Goal: Information Seeking & Learning: Learn about a topic

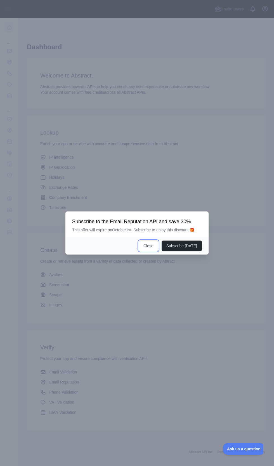
click at [146, 251] on button "Close" at bounding box center [149, 245] width 20 height 11
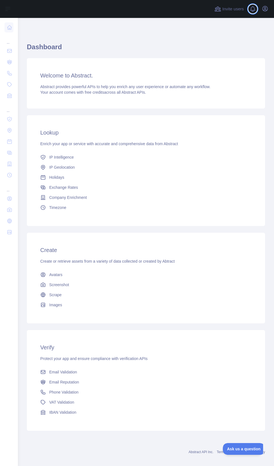
click at [260, 15] on span at bounding box center [254, 9] width 11 height 18
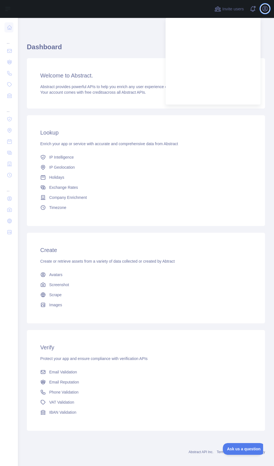
click at [268, 7] on icon "button" at bounding box center [265, 8] width 7 height 7
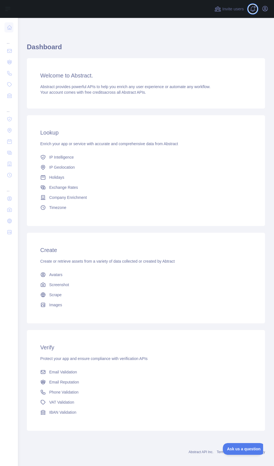
click at [252, 12] on span at bounding box center [254, 9] width 11 height 18
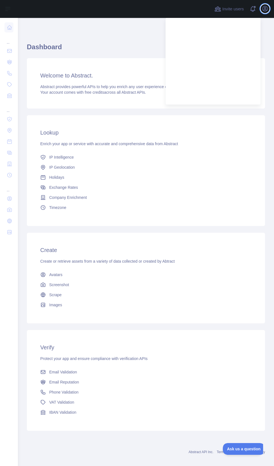
click at [265, 12] on icon "button" at bounding box center [265, 8] width 7 height 7
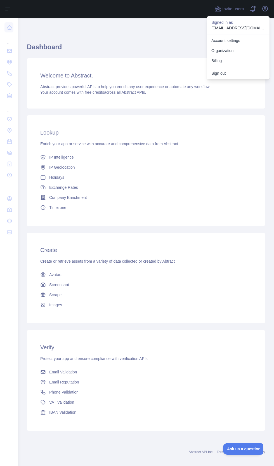
click at [238, 42] on link "Account settings" at bounding box center [238, 40] width 63 height 10
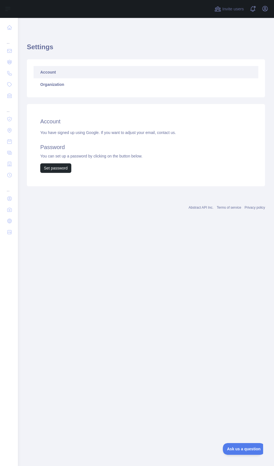
click at [141, 82] on link "Organization" at bounding box center [146, 84] width 225 height 12
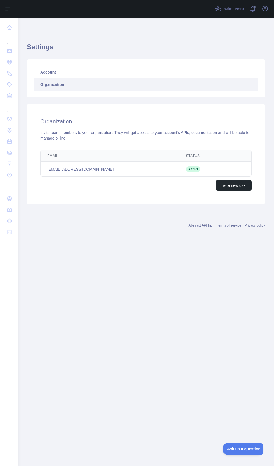
click at [10, 232] on icon at bounding box center [10, 232] width 4 height 4
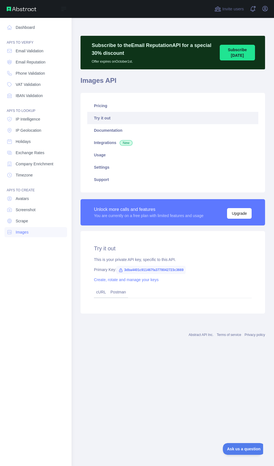
scroll to position [0, 0]
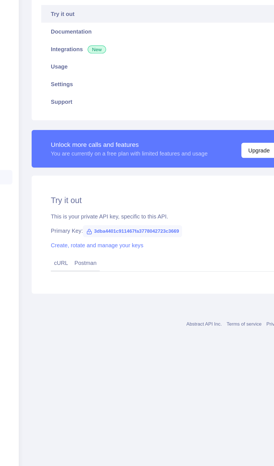
click at [146, 278] on link "Create, rotate and manage your keys" at bounding box center [126, 279] width 65 height 4
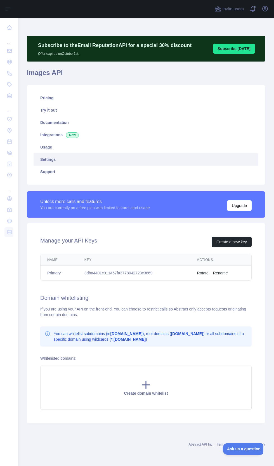
click at [138, 385] on div "Create domain whitelist" at bounding box center [145, 387] width 211 height 44
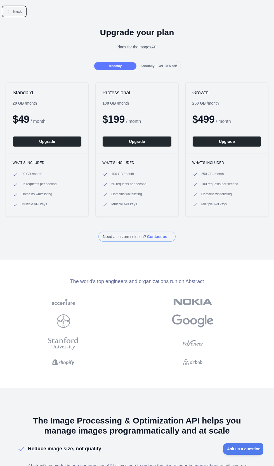
click at [17, 11] on span "Back" at bounding box center [17, 11] width 9 height 4
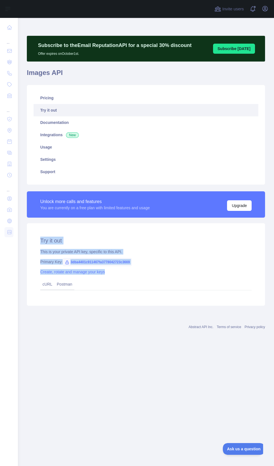
copy div "Try it out This is your private API key, specific to this API. Primary Key: 3db…"
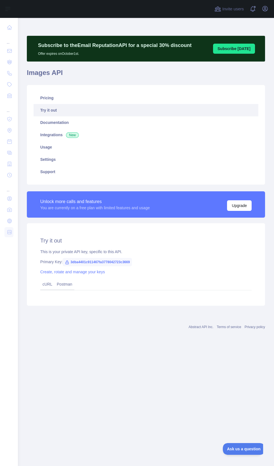
click at [84, 159] on link "Settings" at bounding box center [146, 159] width 225 height 12
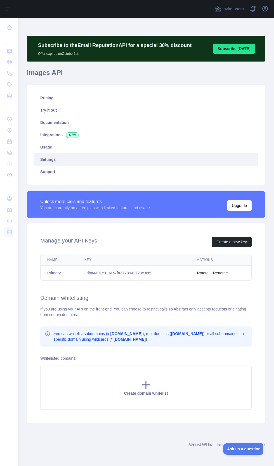
click at [54, 96] on link "Pricing" at bounding box center [146, 98] width 225 height 12
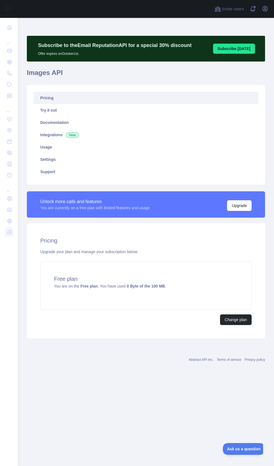
click at [54, 110] on link "Try it out" at bounding box center [146, 110] width 225 height 12
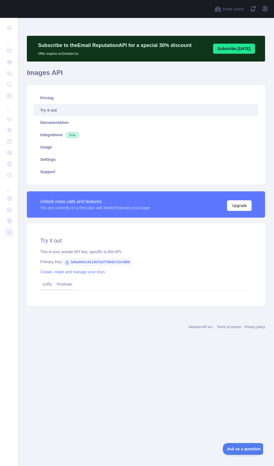
click at [54, 150] on link "Usage" at bounding box center [146, 147] width 225 height 12
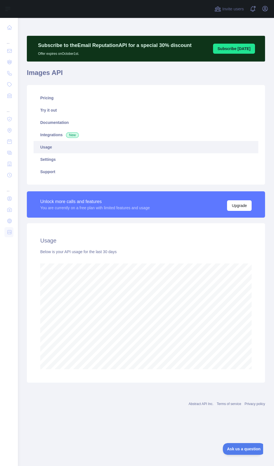
scroll to position [527, 256]
click at [54, 113] on link "Try it out" at bounding box center [146, 110] width 225 height 12
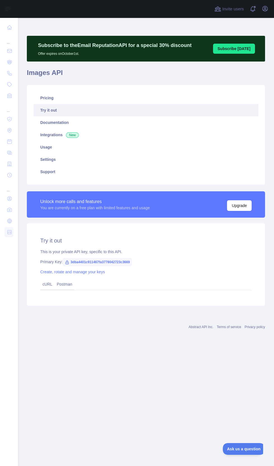
click at [55, 155] on link "Settings" at bounding box center [146, 159] width 225 height 12
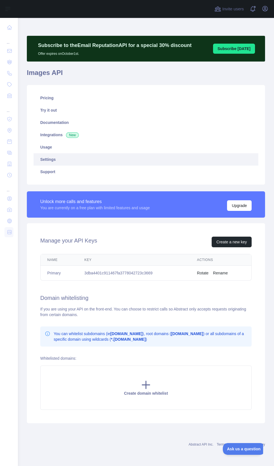
click at [12, 26] on icon at bounding box center [10, 28] width 6 height 6
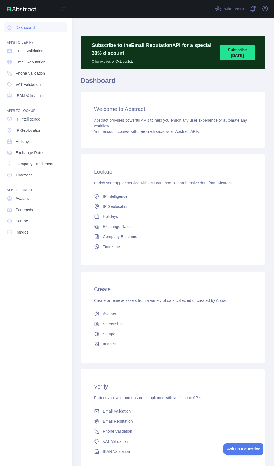
click at [227, 113] on div "Welcome to Abstract. Abstract provides powerful APIs to help you enrich any use…" at bounding box center [172, 120] width 184 height 56
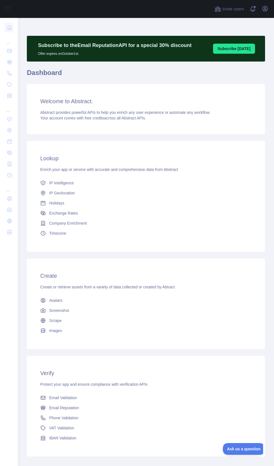
click at [237, 124] on div "Welcome to Abstract. Abstract provides powerful APIs to help you enrich any use…" at bounding box center [146, 109] width 238 height 50
click at [12, 29] on icon at bounding box center [10, 28] width 6 height 6
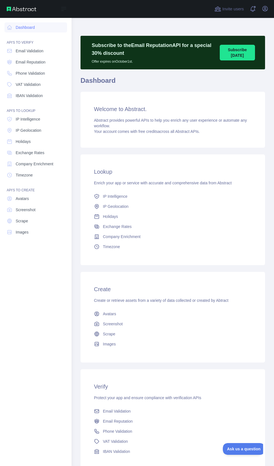
click at [29, 196] on span "Avatars" at bounding box center [22, 199] width 13 height 6
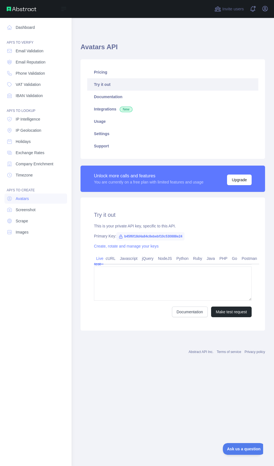
type textarea "**********"
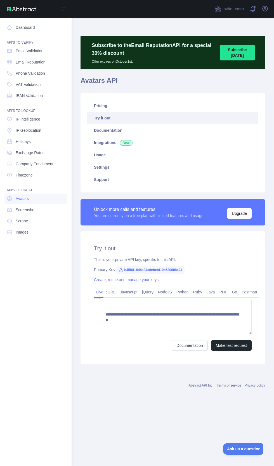
scroll to position [6, 0]
click at [34, 48] on span "Email Validation" at bounding box center [30, 51] width 28 height 6
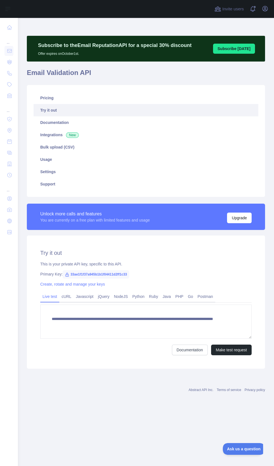
click at [103, 270] on span "33ae1f1f37a945b1b1f04411d2ff1c33" at bounding box center [96, 274] width 67 height 8
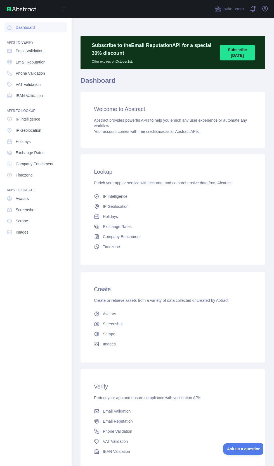
click at [45, 59] on span "Email Reputation" at bounding box center [31, 62] width 30 height 6
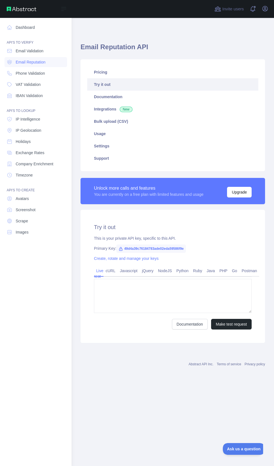
type textarea "**********"
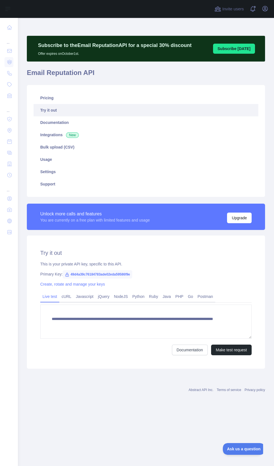
click at [7, 25] on icon at bounding box center [10, 28] width 6 height 6
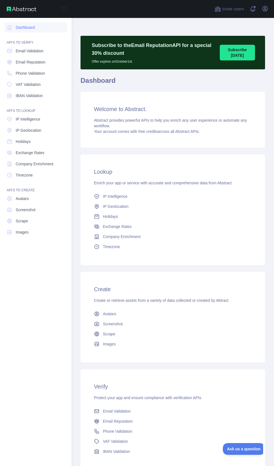
click at [39, 70] on span "Phone Validation" at bounding box center [30, 73] width 29 height 6
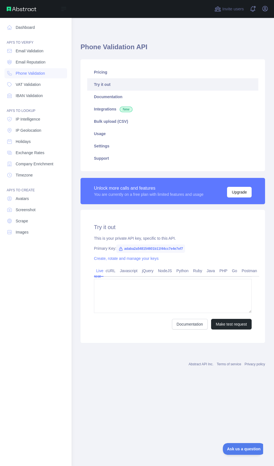
type textarea "**********"
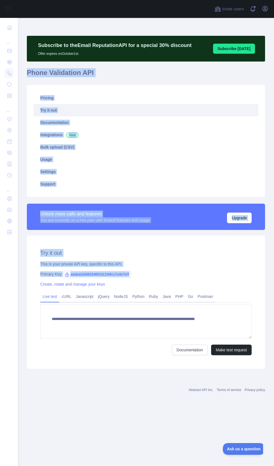
copy div "Phone Validation API Pricing Try it out Documentation Integrations New Bulk upl…"
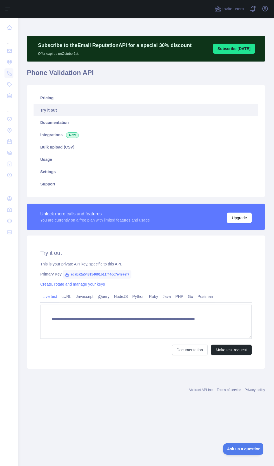
click at [10, 25] on icon at bounding box center [10, 28] width 6 height 6
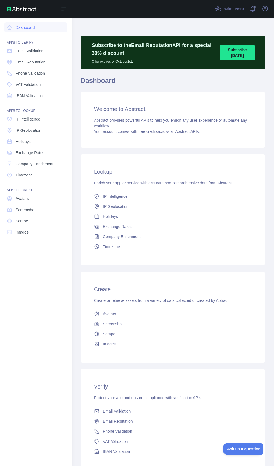
click at [17, 116] on span "IP Intelligence" at bounding box center [28, 119] width 25 height 6
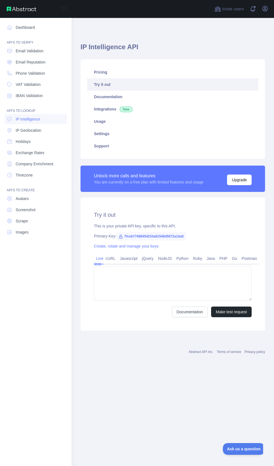
type textarea "**********"
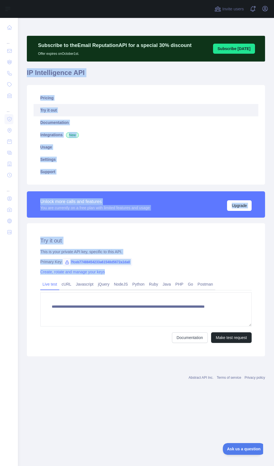
copy div "IP Intelligence API Pricing Try it out Documentation Integrations New Usage Set…"
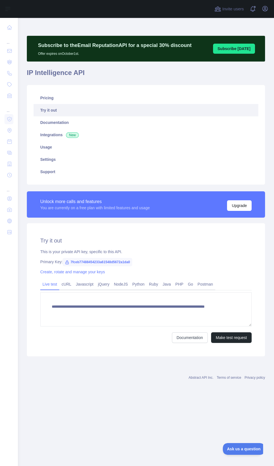
click at [10, 82] on icon at bounding box center [10, 85] width 6 height 6
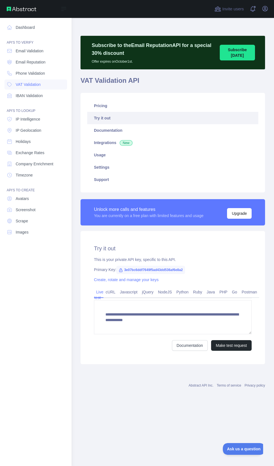
click at [46, 125] on link "IP Geolocation" at bounding box center [35, 130] width 63 height 10
click at [32, 193] on link "Avatars" at bounding box center [35, 198] width 63 height 10
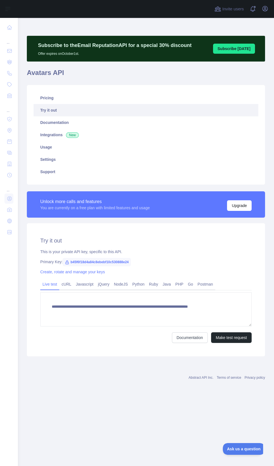
click at [12, 205] on link at bounding box center [8, 210] width 9 height 10
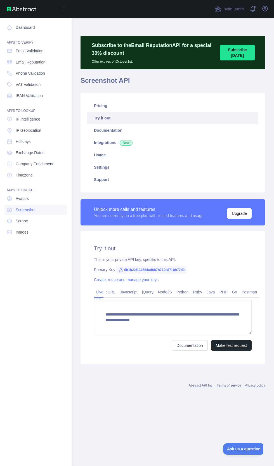
click at [41, 193] on link "Avatars" at bounding box center [35, 198] width 63 height 10
